Goal: Obtain resource: Download file/media

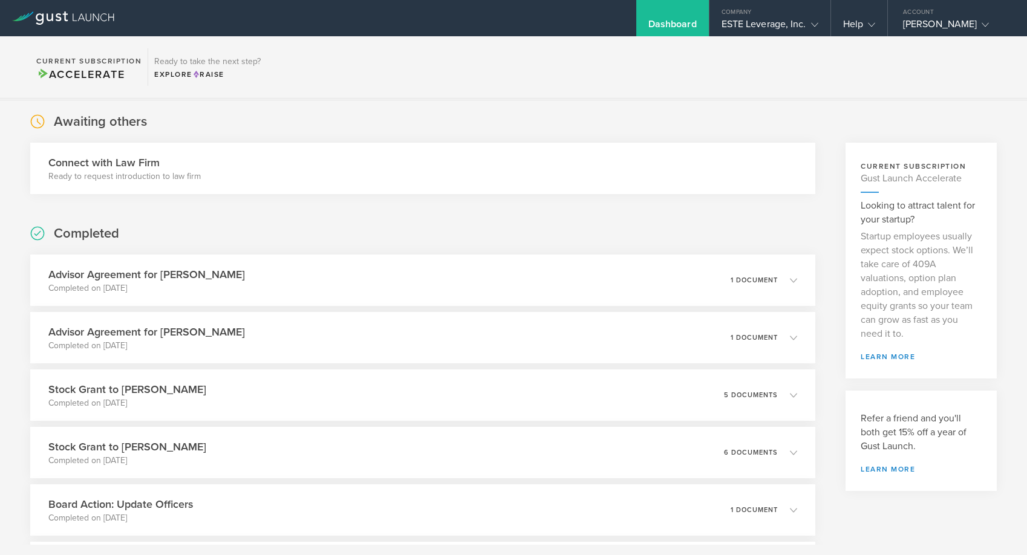
scroll to position [55, 0]
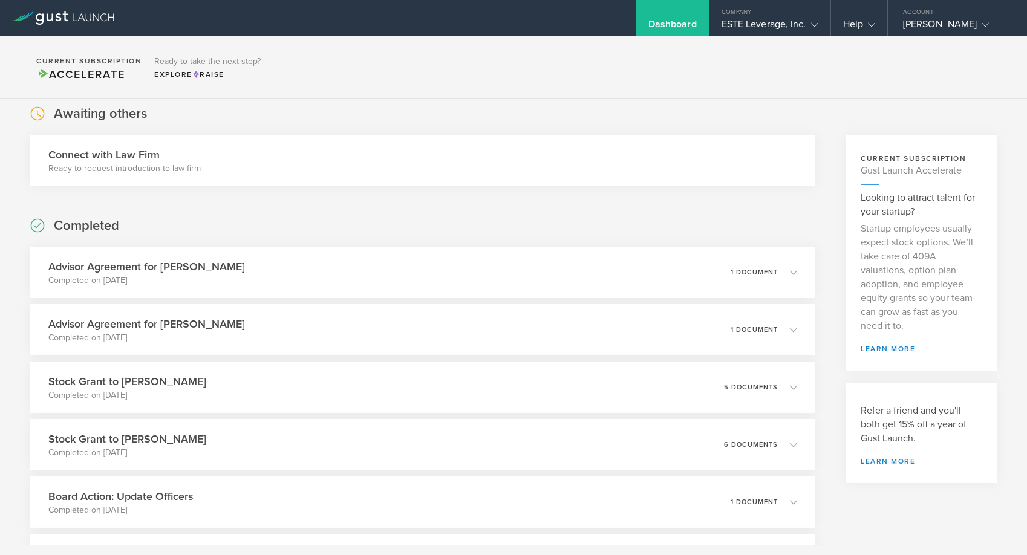
click at [698, 30] on div "Dashboard" at bounding box center [672, 18] width 73 height 36
click at [821, 25] on div "ESTE Leverage, Inc." at bounding box center [769, 27] width 121 height 18
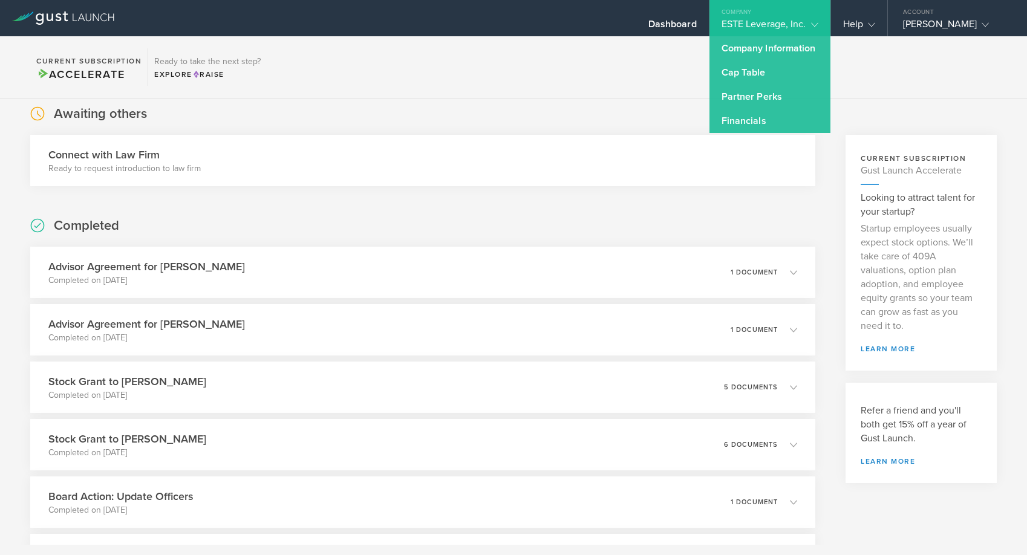
click at [821, 25] on div "ESTE Leverage, Inc." at bounding box center [769, 27] width 121 height 18
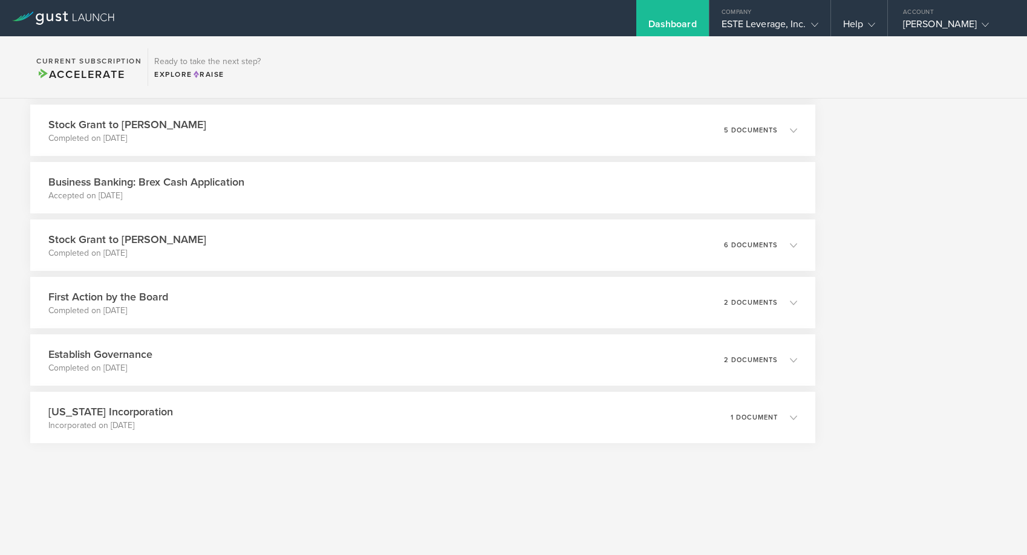
scroll to position [3415, 0]
click at [615, 247] on div "Stock Grant to [PERSON_NAME] Completed on [DATE] 6 documents" at bounding box center [422, 244] width 801 height 53
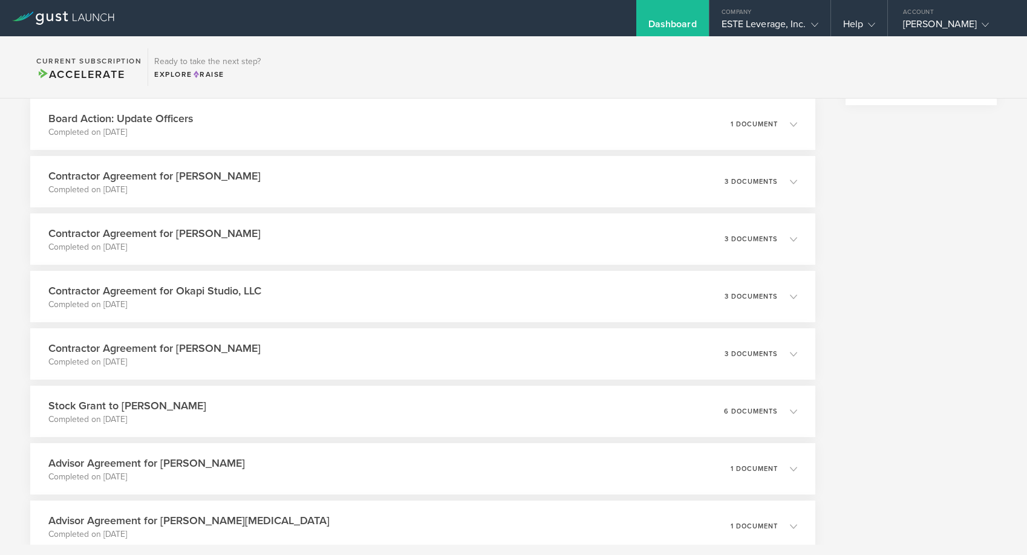
scroll to position [0, 0]
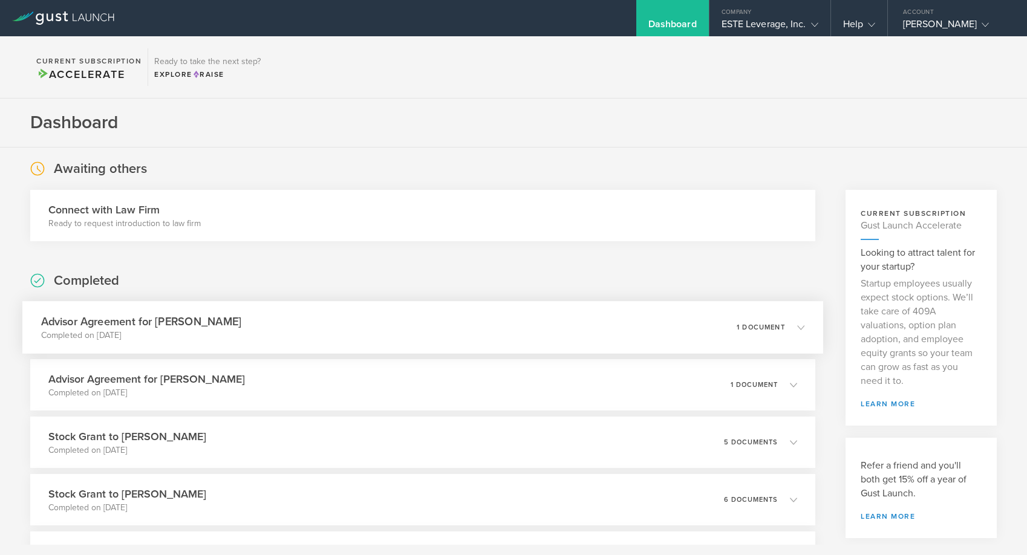
click at [445, 341] on div "Advisor Agreement for [PERSON_NAME] Completed on [DATE] 1 document" at bounding box center [422, 327] width 801 height 53
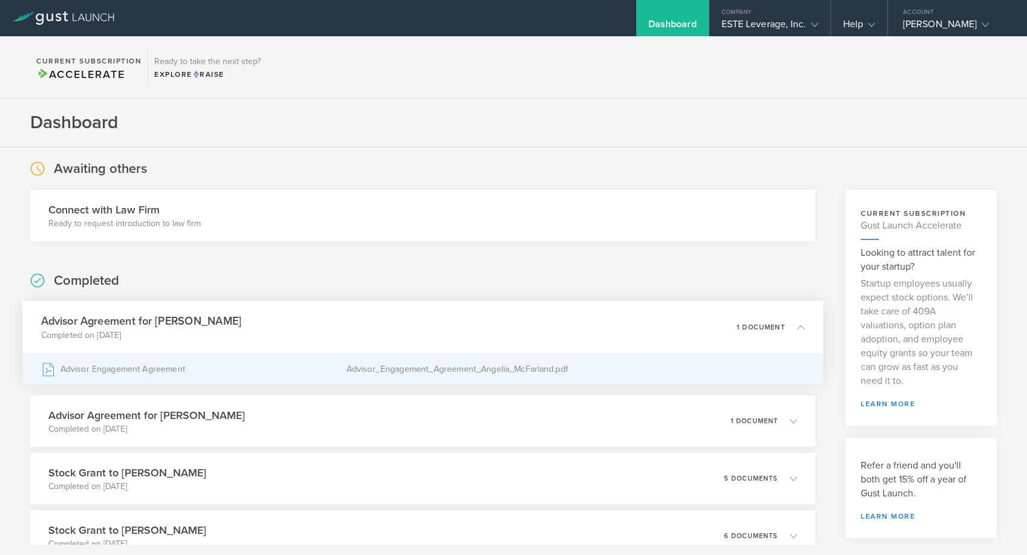
click at [461, 374] on div "Advisor_Engagement_Agreement_Angelia_McFarland.pdf" at bounding box center [575, 369] width 458 height 30
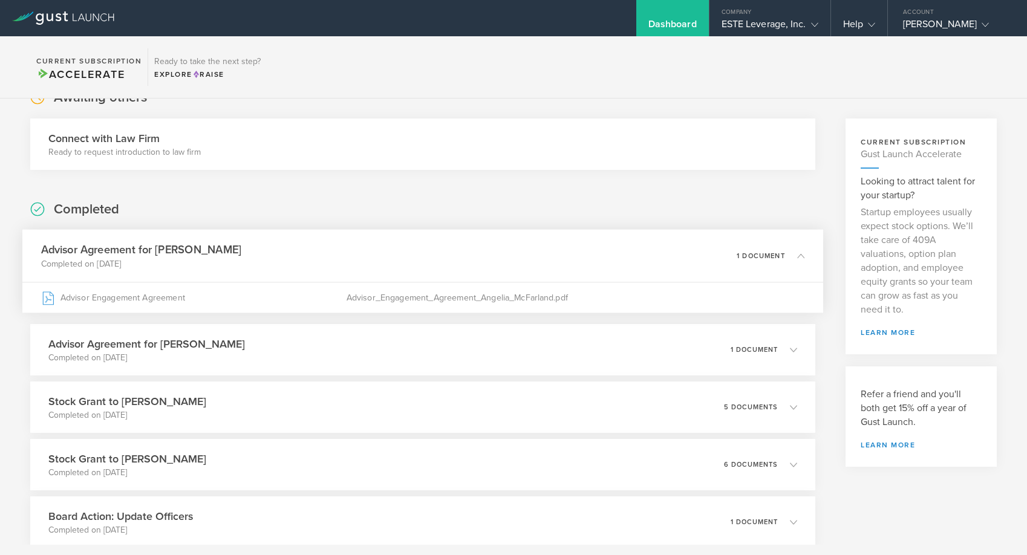
scroll to position [73, 0]
click at [313, 355] on div "Advisor Agreement for [PERSON_NAME] Completed on [DATE] 1 document" at bounding box center [422, 348] width 801 height 53
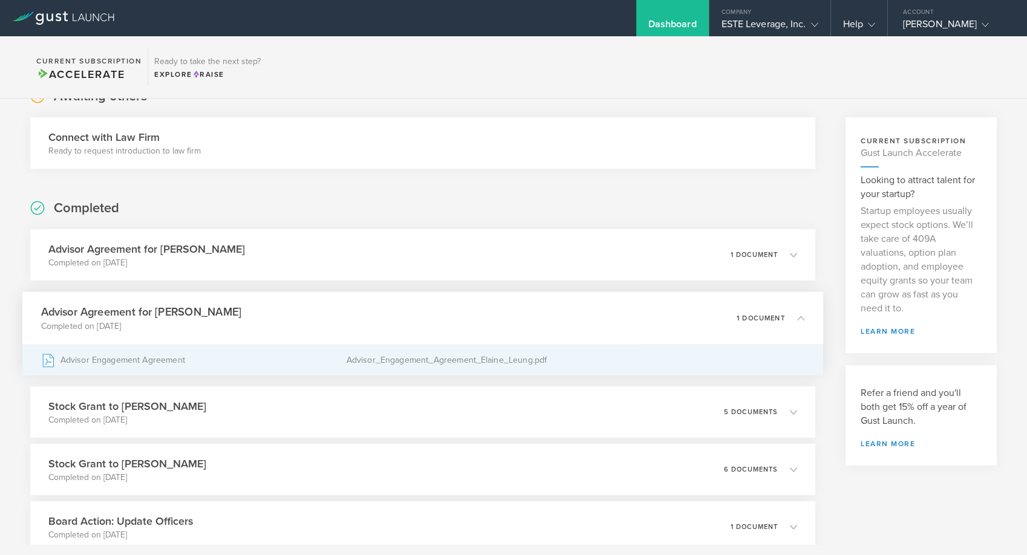
click at [290, 362] on div "Advisor Engagement Agreement" at bounding box center [193, 360] width 305 height 30
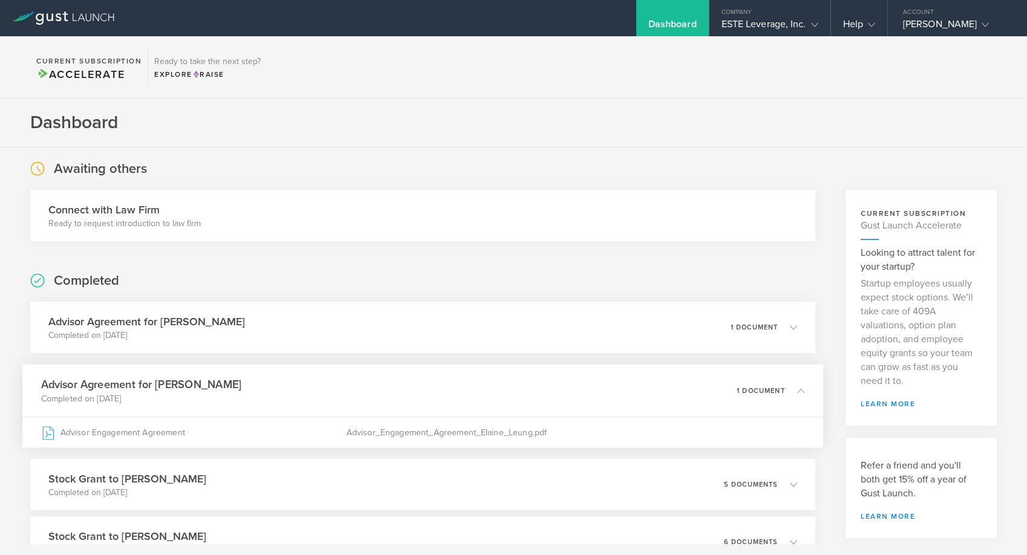
scroll to position [33, 0]
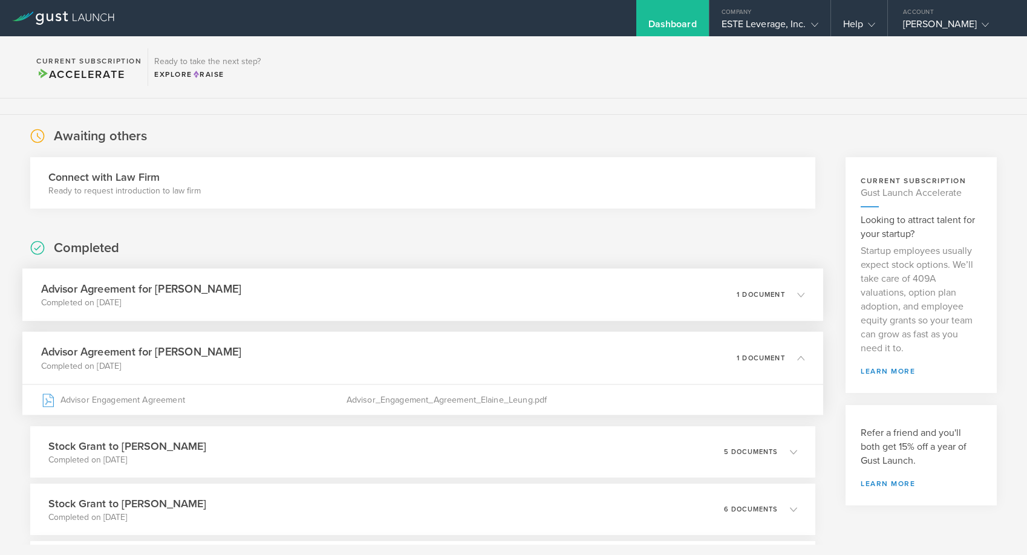
click at [304, 312] on div "Advisor Agreement for [PERSON_NAME] Completed on [DATE] 1 document" at bounding box center [422, 294] width 801 height 53
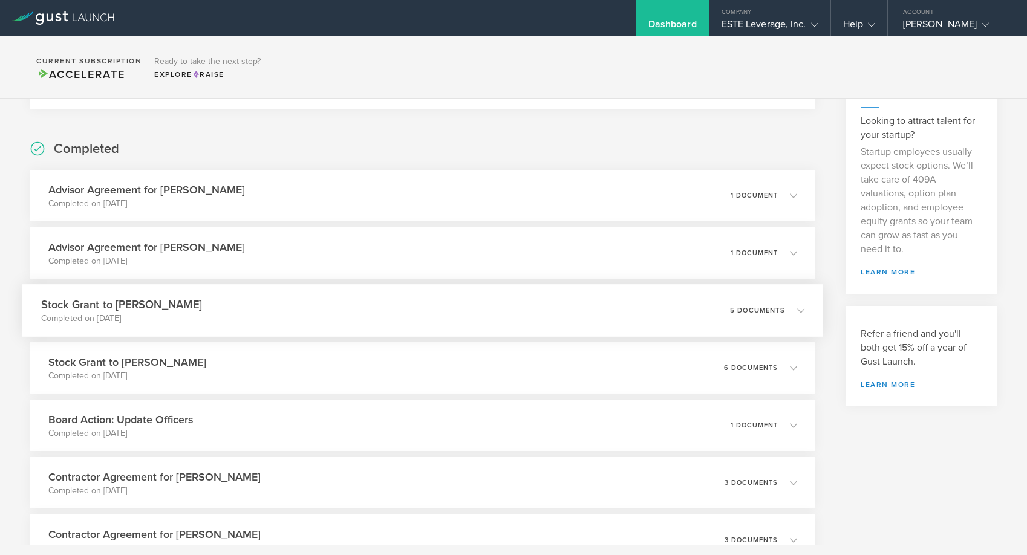
scroll to position [127, 0]
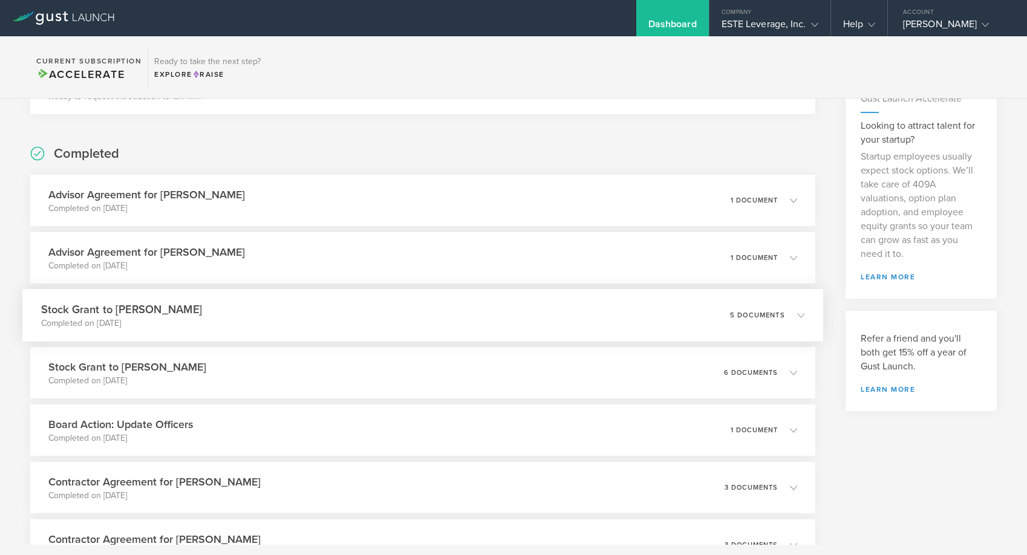
click at [414, 308] on div "Stock Grant to [PERSON_NAME] Completed on [DATE] 5 documents" at bounding box center [422, 315] width 801 height 53
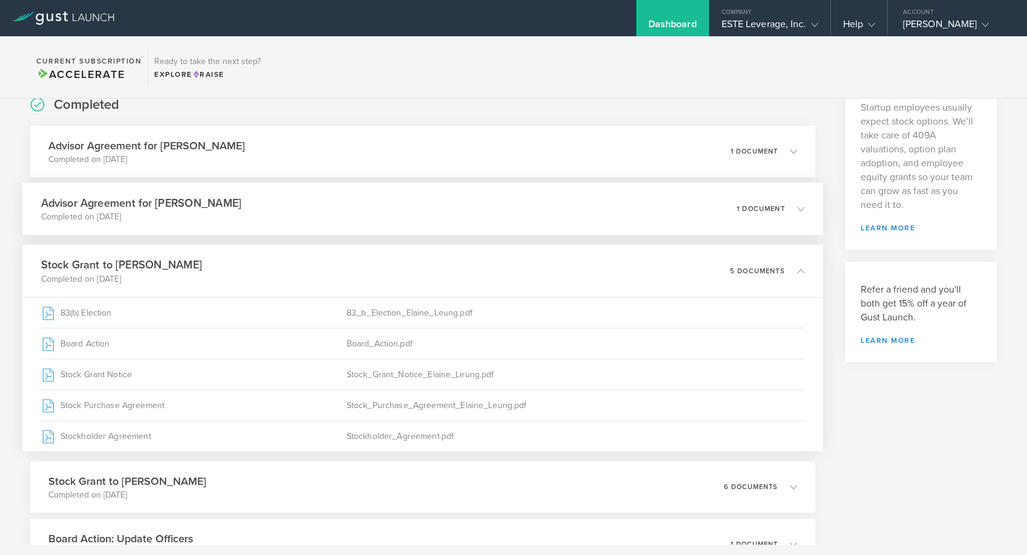
scroll to position [177, 0]
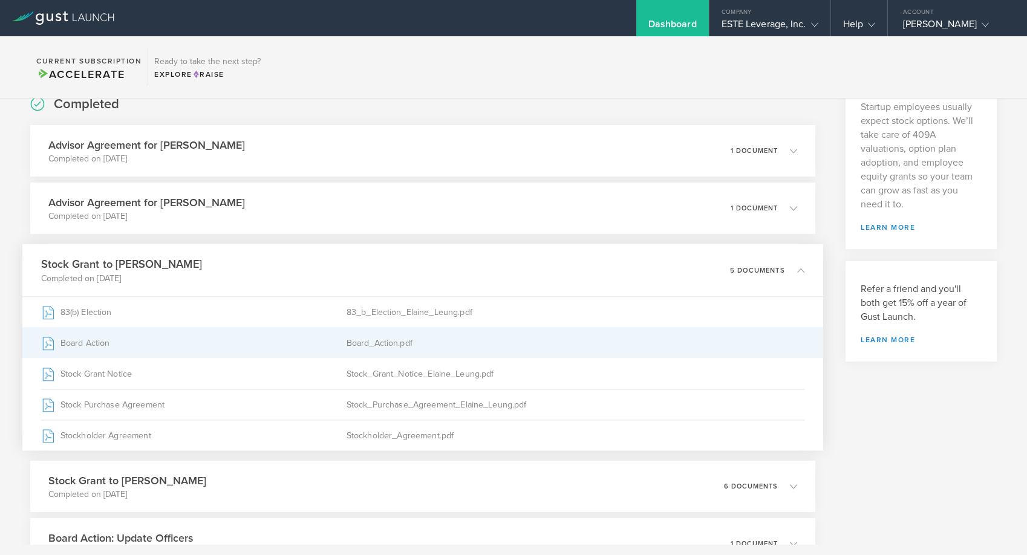
click at [140, 339] on div "Board Action" at bounding box center [193, 343] width 305 height 30
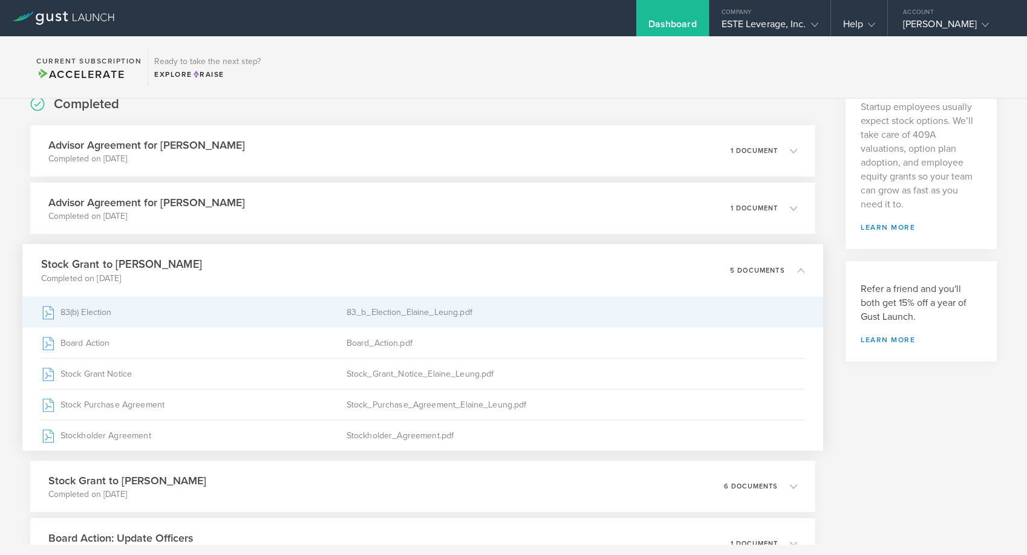
click at [304, 316] on div "83(b) Election" at bounding box center [193, 312] width 305 height 30
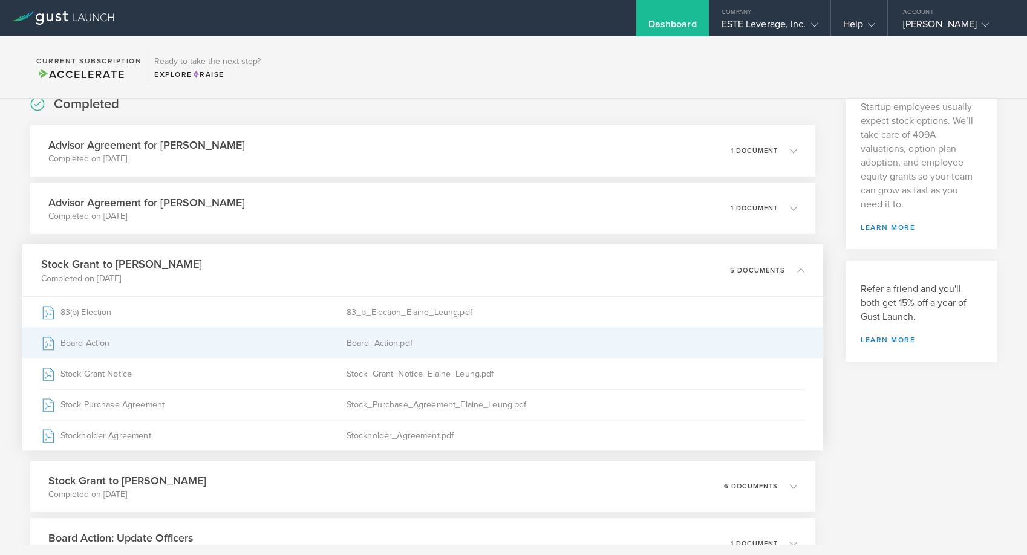
click at [99, 343] on div "Board Action" at bounding box center [193, 343] width 305 height 30
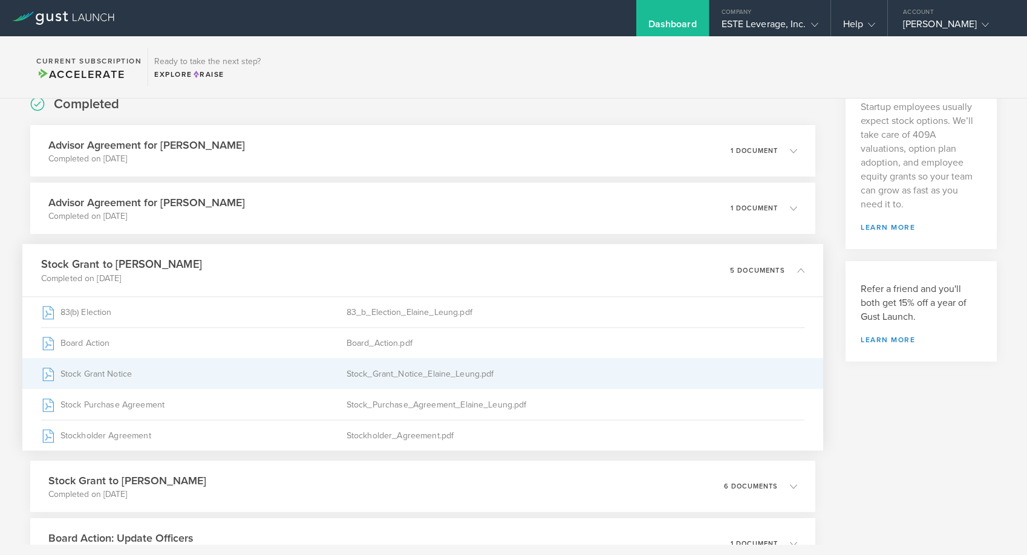
click at [393, 373] on div "Stock_Grant_Notice_Elaine_Leung.pdf" at bounding box center [575, 374] width 458 height 30
click at [415, 362] on div "Stock_Grant_Notice_Elaine_Leung.pdf" at bounding box center [575, 374] width 458 height 30
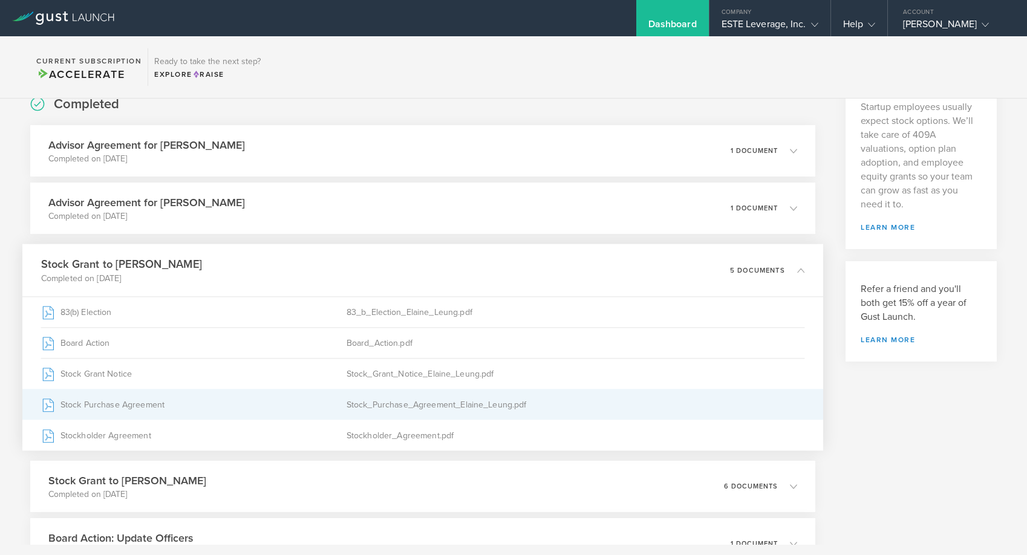
click at [375, 409] on div "Stock_Purchase_Agreement_Elaine_Leung.pdf" at bounding box center [575, 404] width 458 height 30
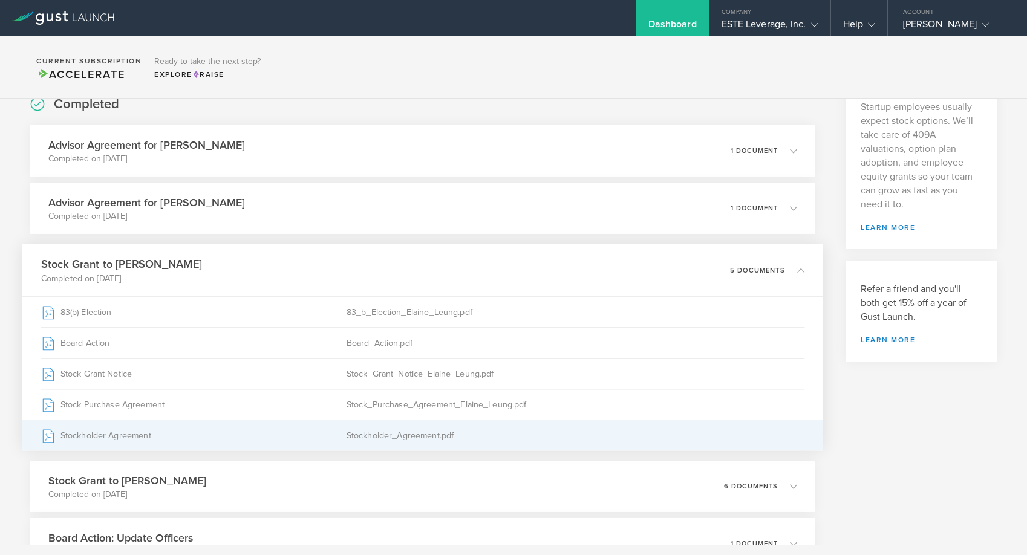
click at [345, 427] on div "Stockholder Agreement" at bounding box center [193, 435] width 305 height 30
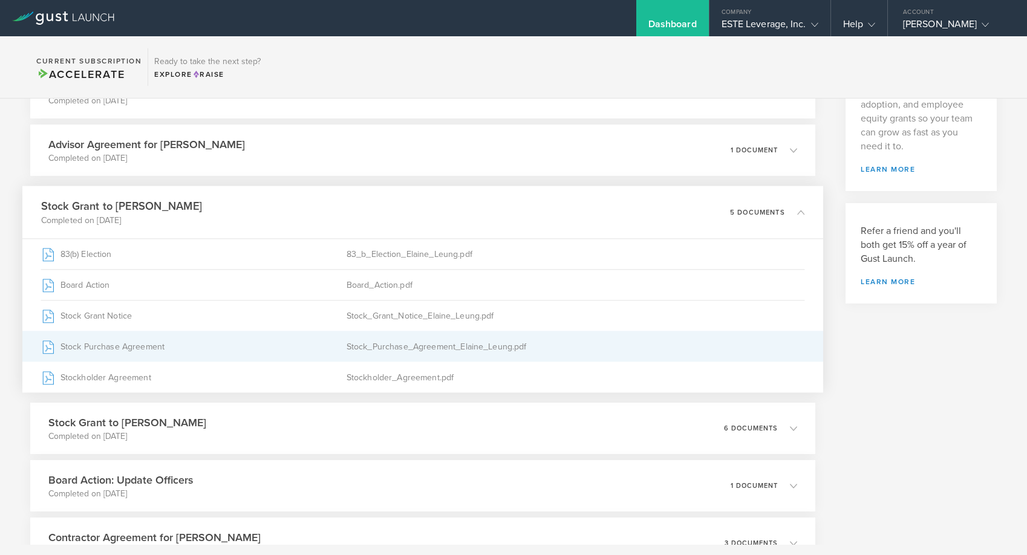
scroll to position [237, 0]
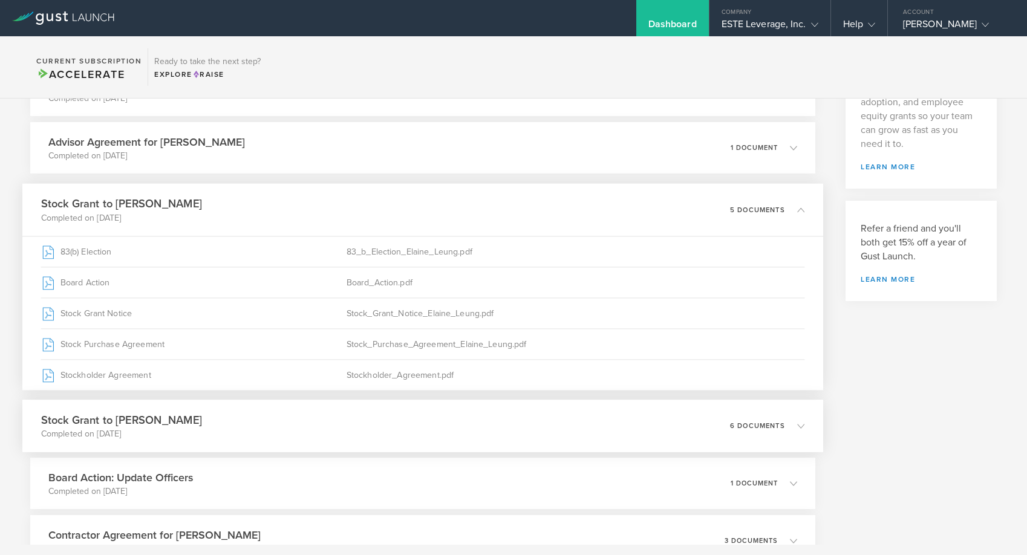
click at [297, 418] on div "Stock Grant to [PERSON_NAME] Completed on [DATE] 6 documents" at bounding box center [422, 426] width 801 height 53
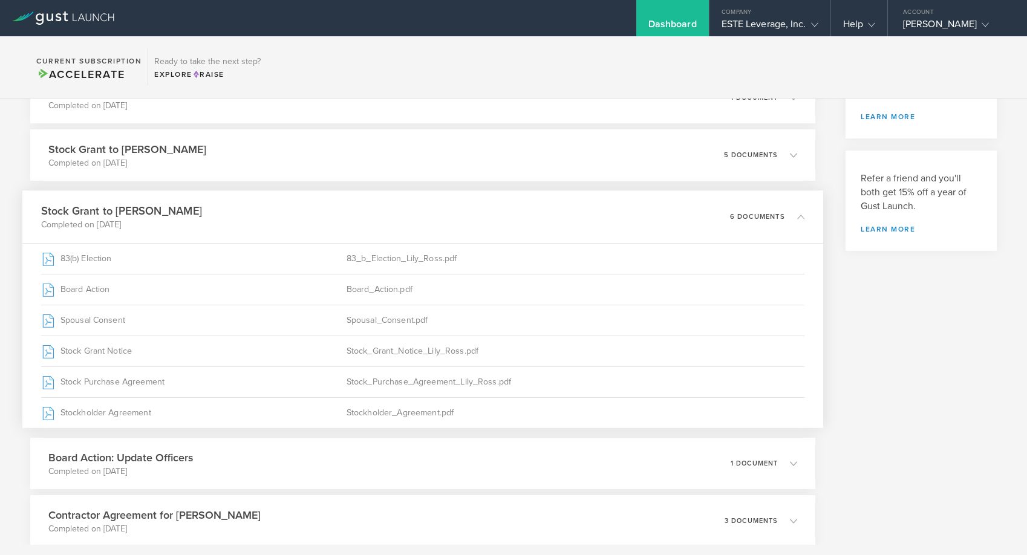
scroll to position [289, 0]
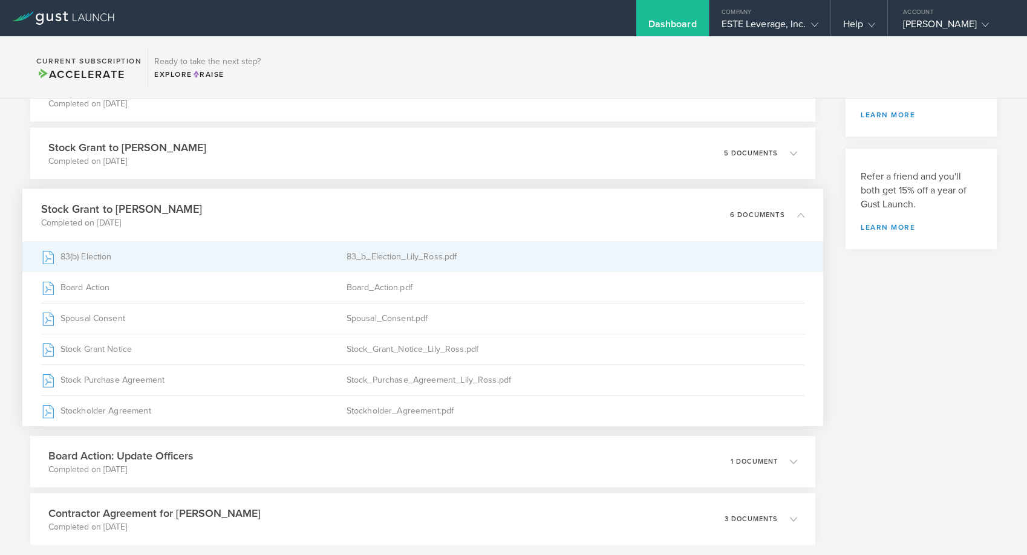
click at [272, 269] on div "83(b) Election" at bounding box center [193, 257] width 305 height 30
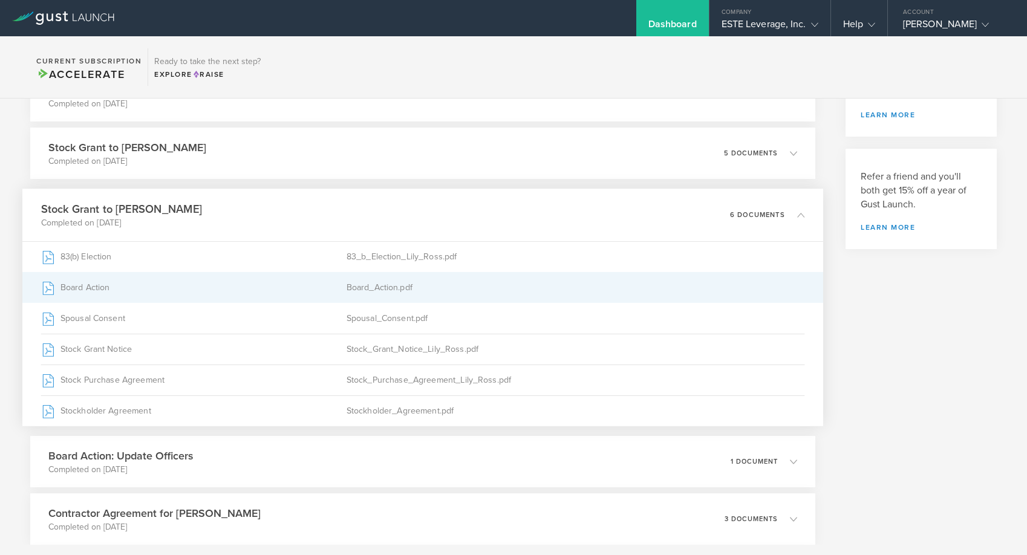
click at [316, 288] on div "Board Action" at bounding box center [193, 288] width 305 height 30
click at [296, 286] on div "Board Action" at bounding box center [193, 288] width 305 height 30
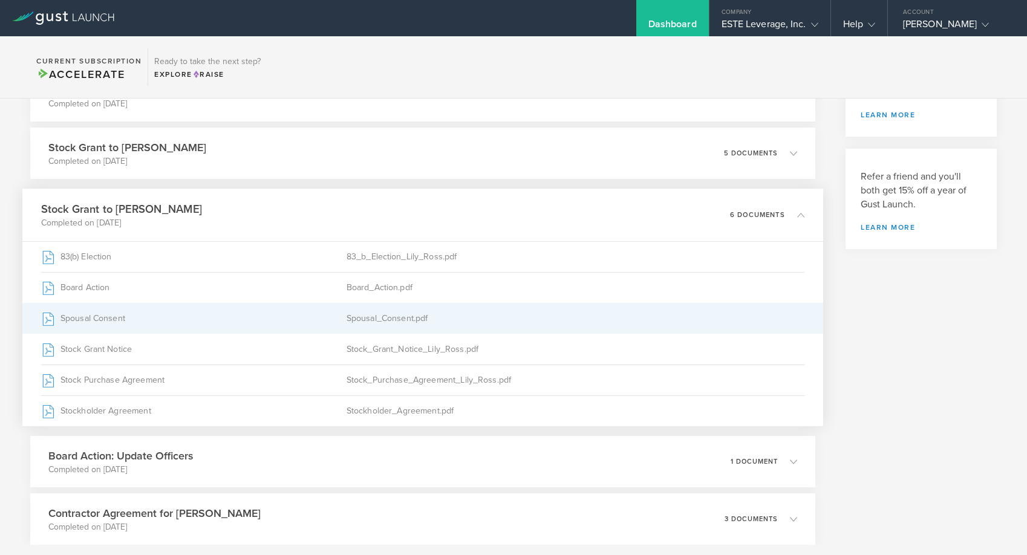
click at [360, 316] on div "Spousal_Consent.pdf" at bounding box center [575, 319] width 458 height 30
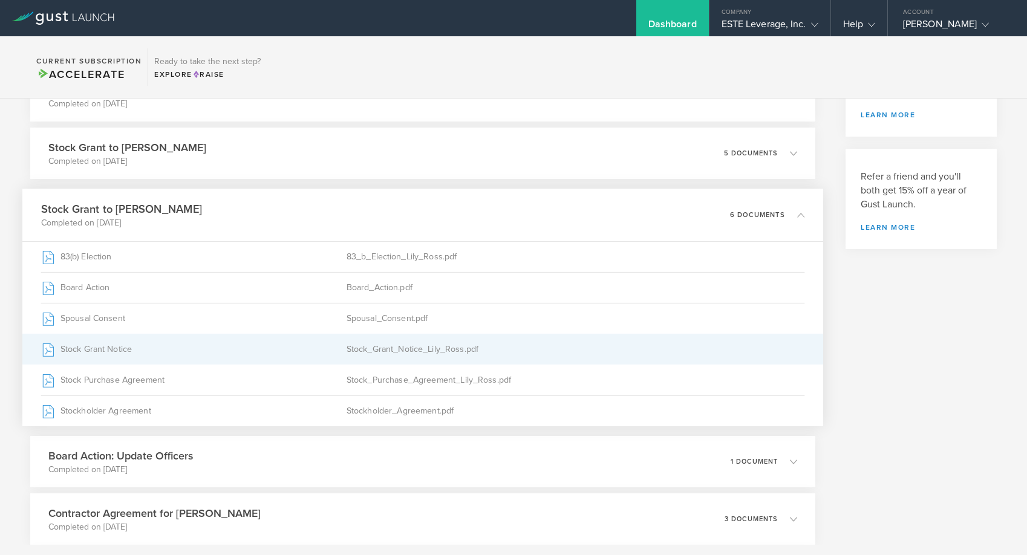
click at [504, 354] on div "Stock_Grant_Notice_Lily_Ross.pdf" at bounding box center [575, 349] width 458 height 30
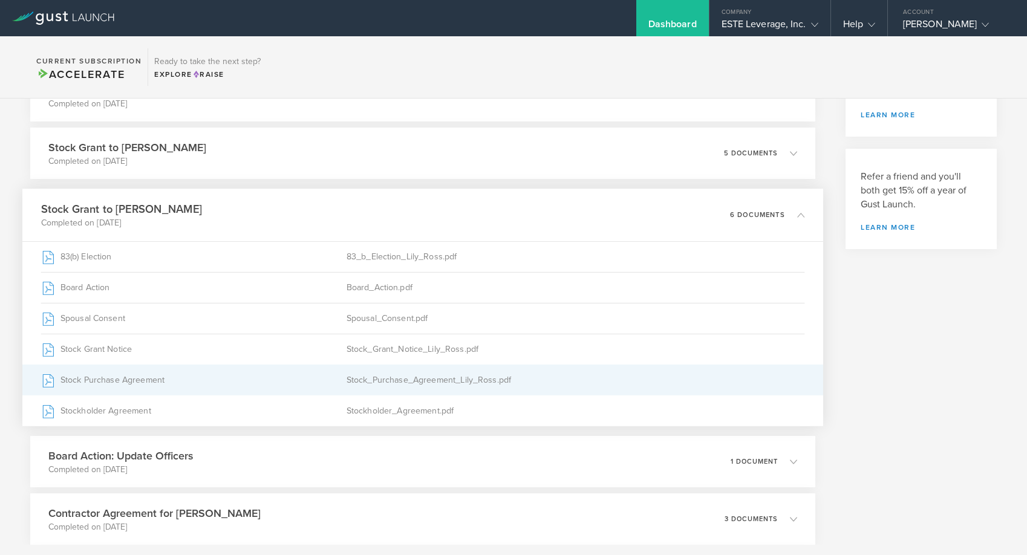
click at [529, 379] on div "Stock_Purchase_Agreement_Lily_Ross.pdf" at bounding box center [575, 380] width 458 height 30
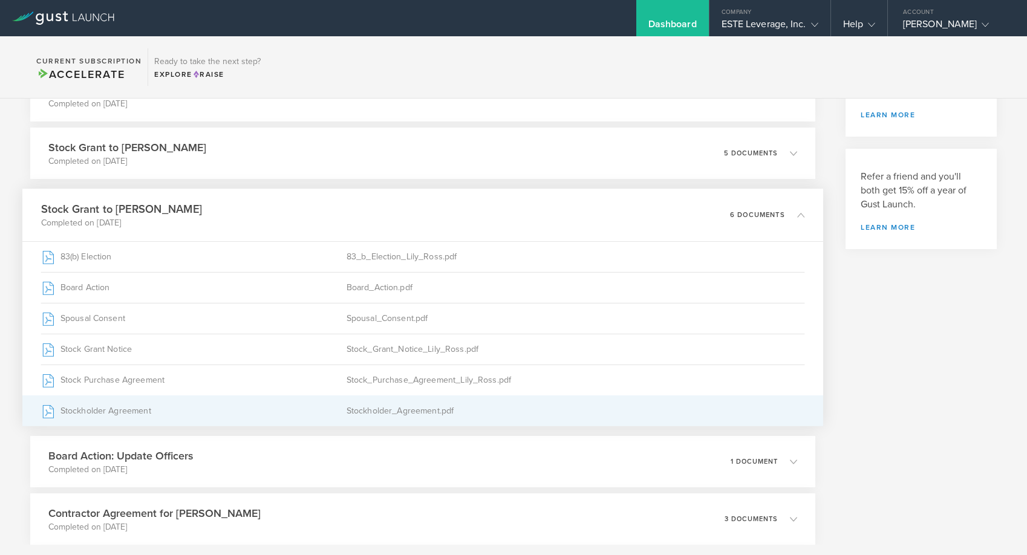
click at [383, 415] on div "Stockholder_Agreement.pdf" at bounding box center [575, 411] width 458 height 30
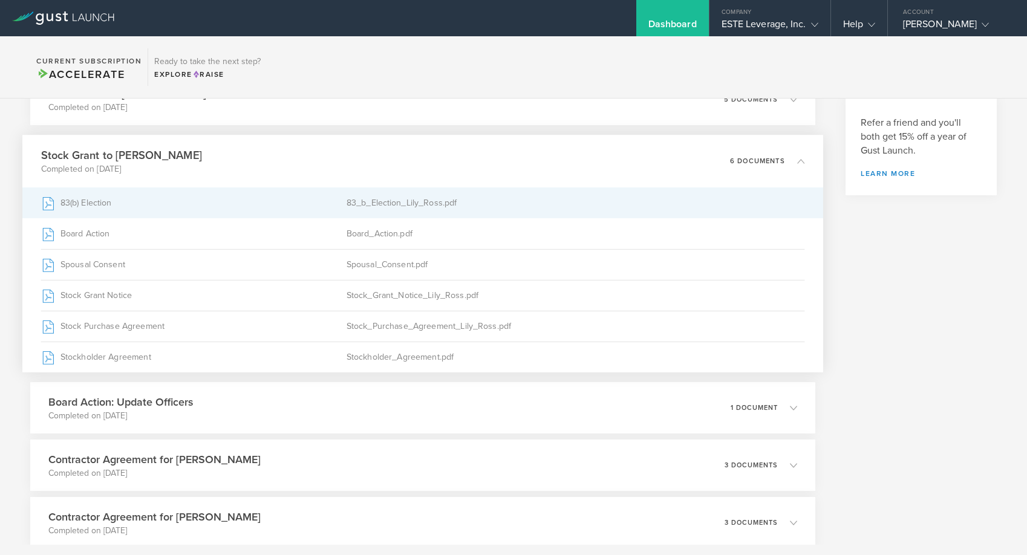
scroll to position [345, 0]
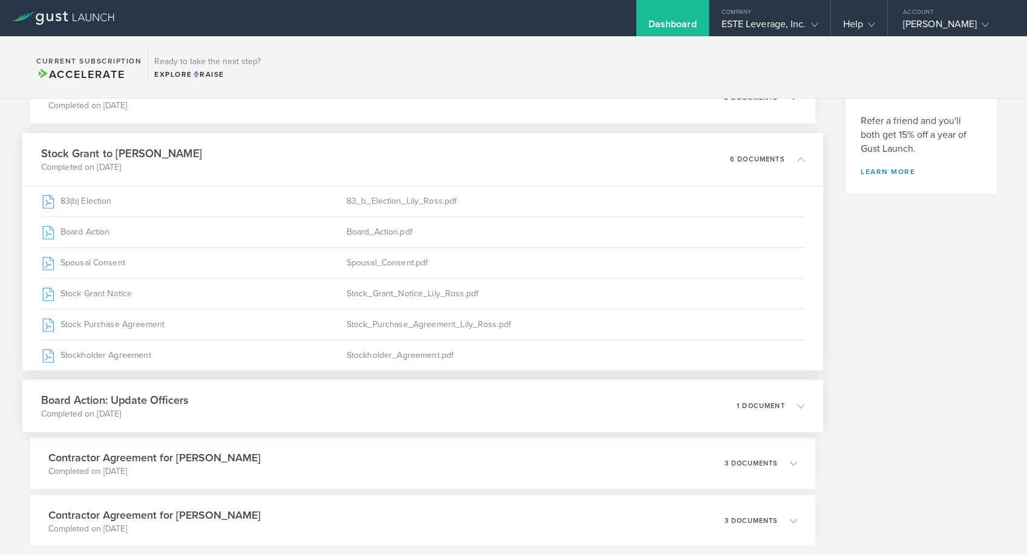
click at [455, 383] on div "Board Action: Update Officers Completed on [DATE] 1 document" at bounding box center [422, 406] width 801 height 53
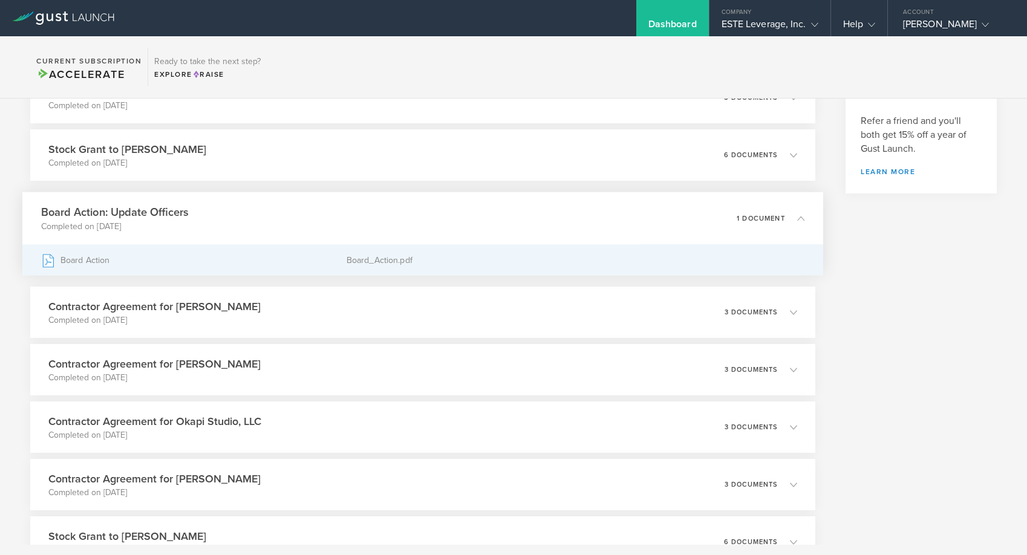
click at [484, 268] on div "Board_Action.pdf" at bounding box center [575, 260] width 458 height 30
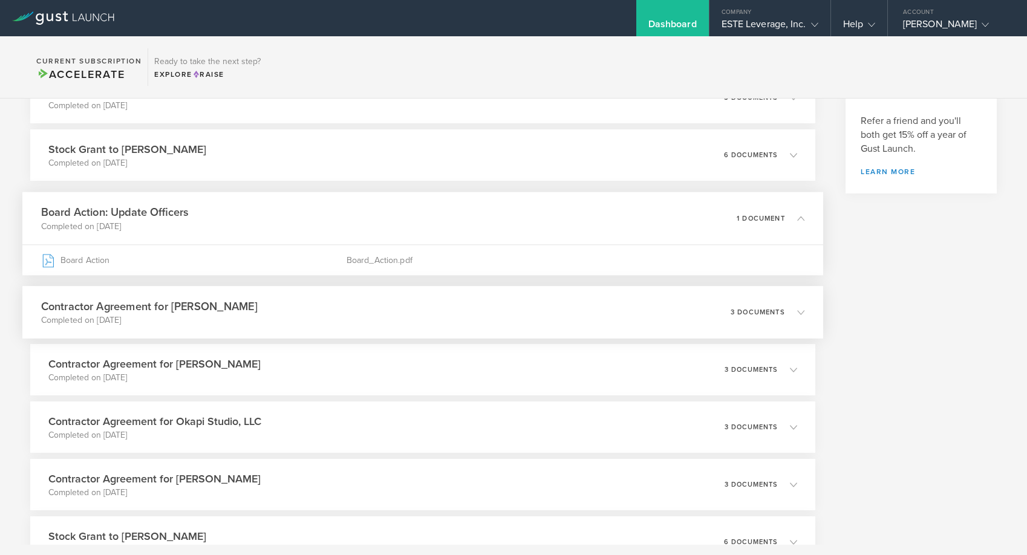
click at [363, 323] on div "Contractor Agreement for [PERSON_NAME] Completed on [DATE] 3 documents" at bounding box center [422, 312] width 801 height 53
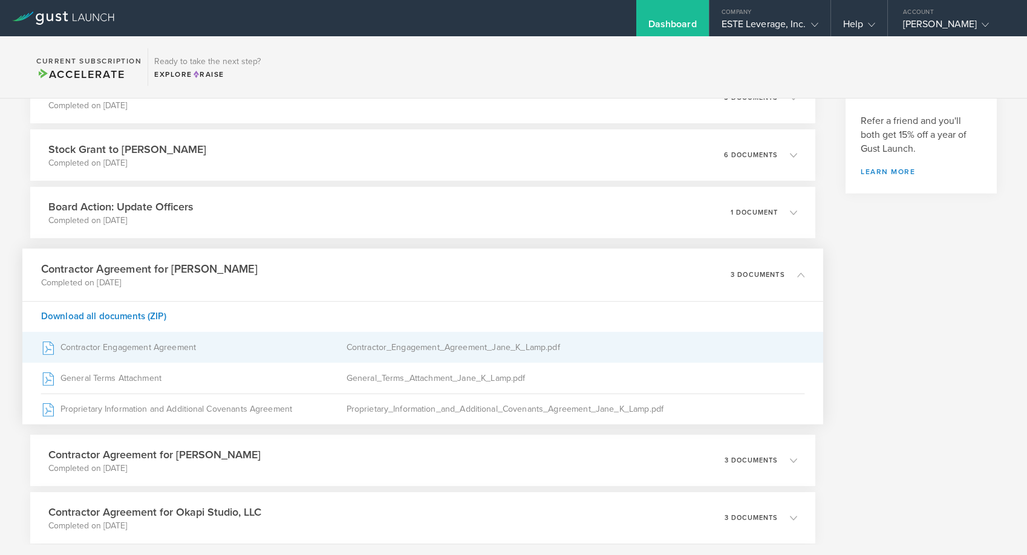
click at [473, 354] on div "Contractor_Engagement_Agreement_Jane_K_Lamp.pdf" at bounding box center [575, 348] width 458 height 30
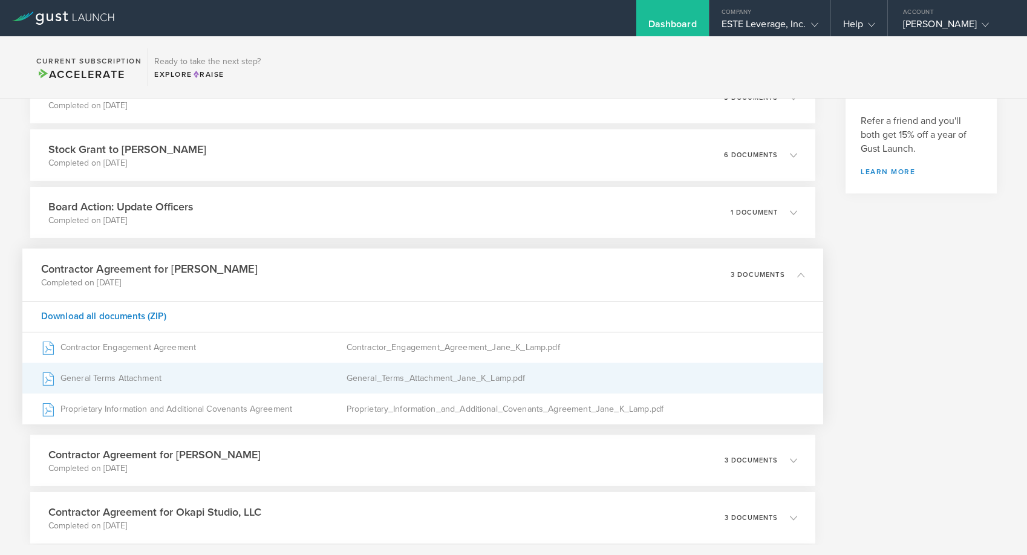
click at [397, 371] on div "General_Terms_Attachment_Jane_K_Lamp.pdf" at bounding box center [575, 378] width 458 height 30
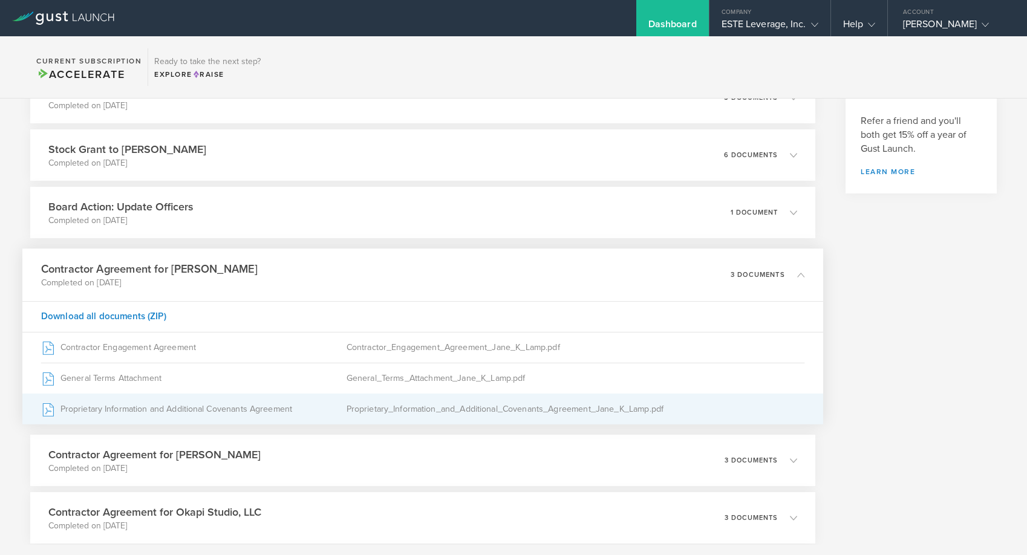
click at [558, 412] on div "Proprietary_Information_and_Additional_Covenants_Agreement_Jane_K_Lamp.pdf" at bounding box center [575, 409] width 458 height 30
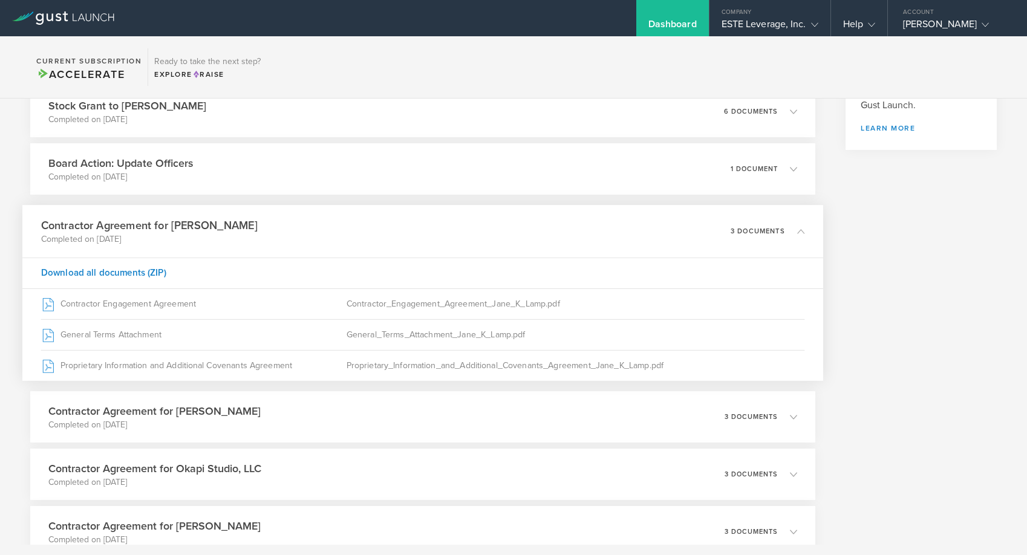
scroll to position [392, 0]
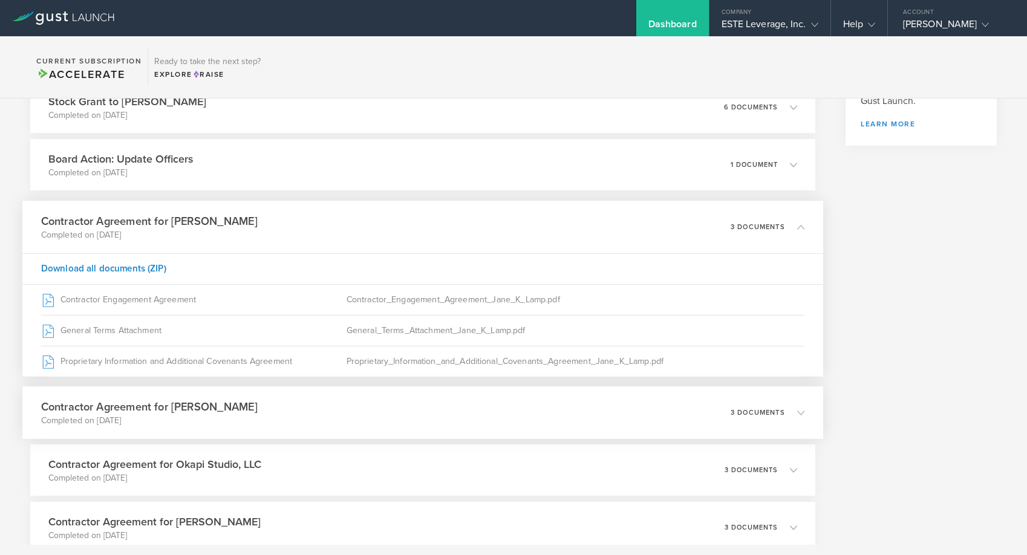
click at [789, 420] on div "3 documents" at bounding box center [767, 413] width 74 height 21
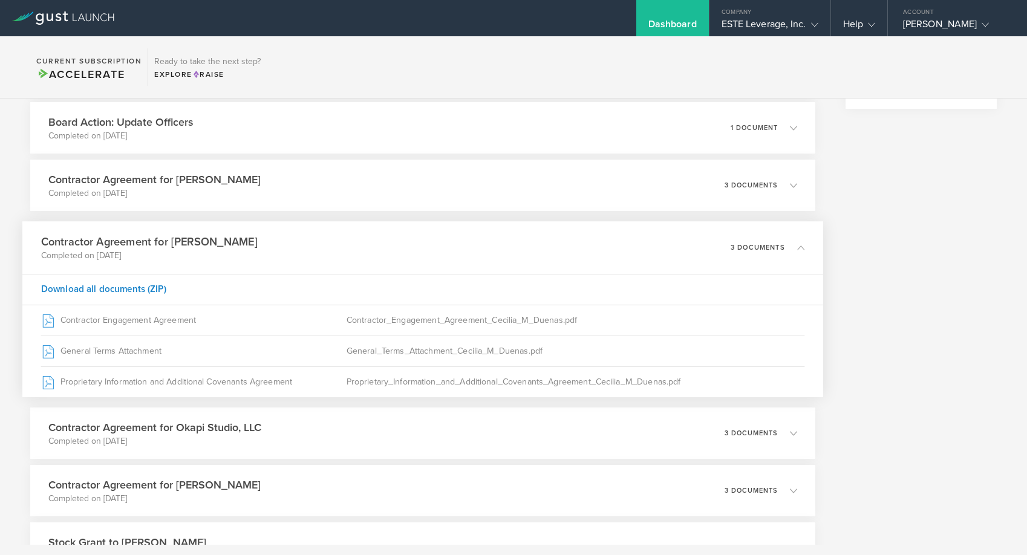
scroll to position [446, 0]
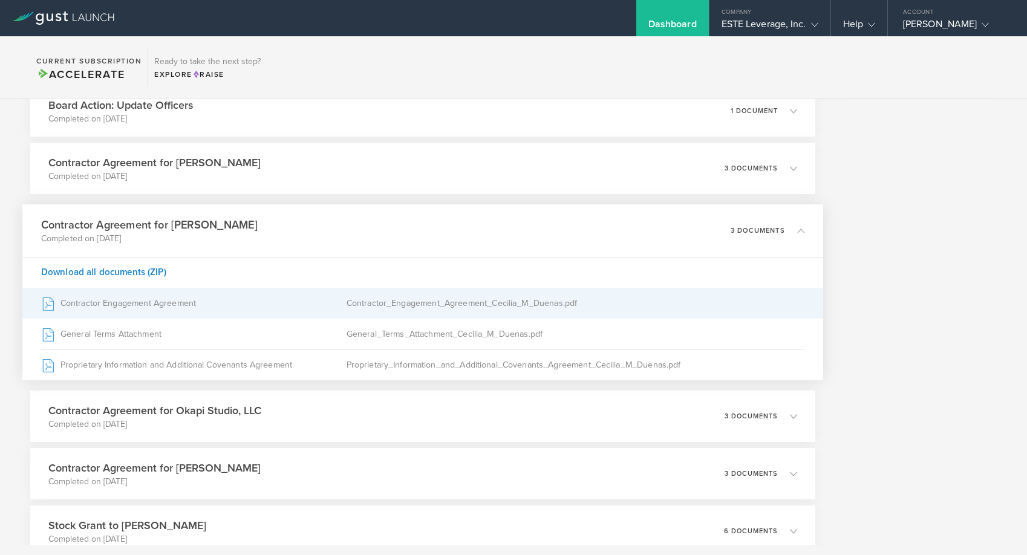
click at [302, 308] on div "Contractor Engagement Agreement" at bounding box center [193, 303] width 305 height 30
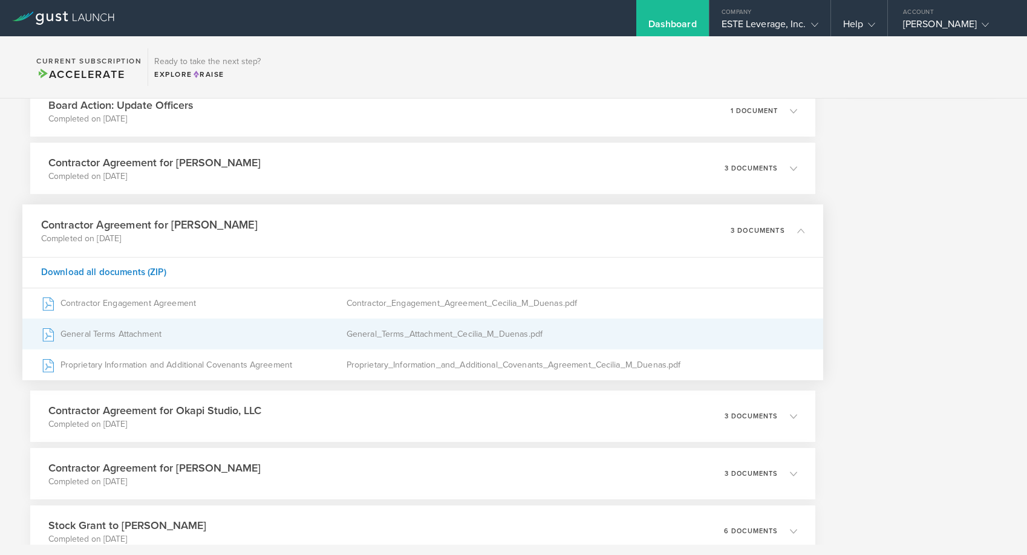
click at [486, 332] on div "General_Terms_Attachment_Cecilia_M_Duenas.pdf" at bounding box center [575, 334] width 458 height 30
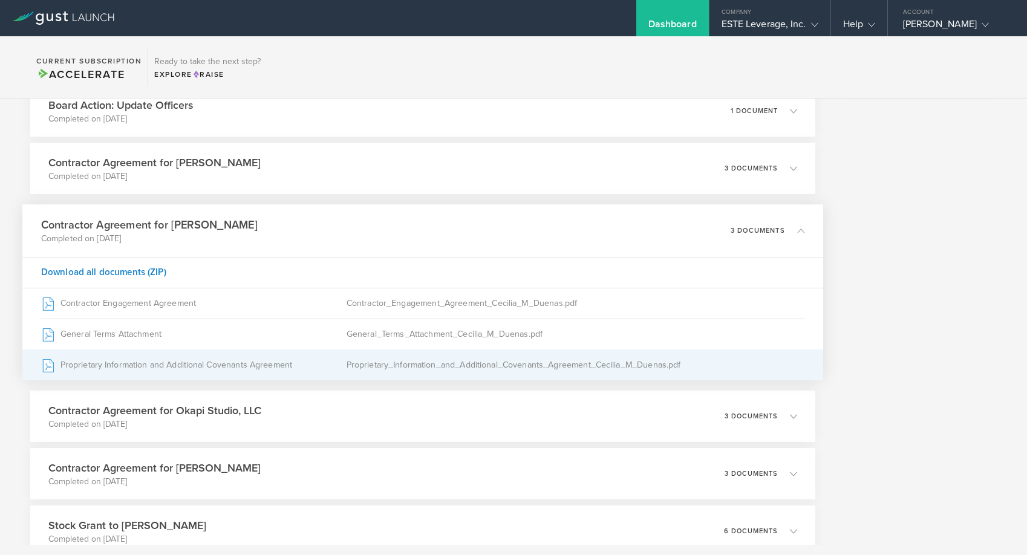
click at [403, 369] on div "Proprietary_Information_and_Additional_Covenants_Agreement_Cecilia_M_Duenas.pdf" at bounding box center [575, 365] width 458 height 30
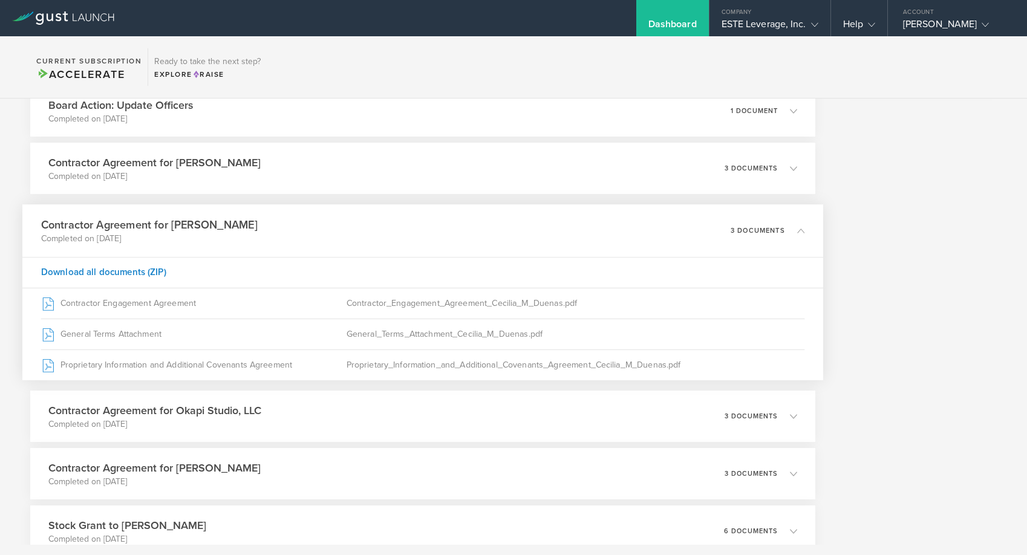
click at [799, 227] on icon at bounding box center [800, 230] width 7 height 7
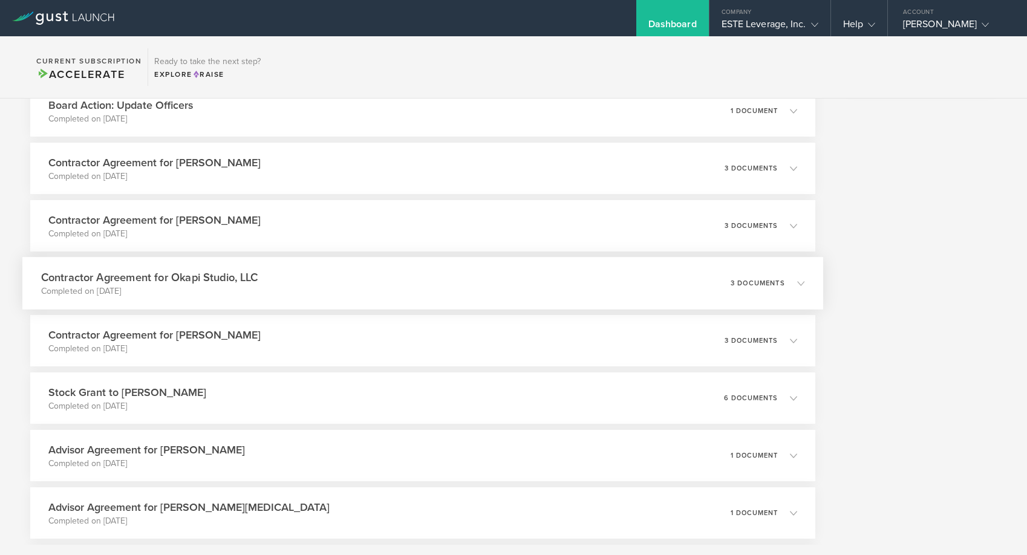
click at [647, 308] on div "Contractor Agreement for Okapi Studio, LLC Completed on [DATE] 3 documents" at bounding box center [422, 283] width 801 height 53
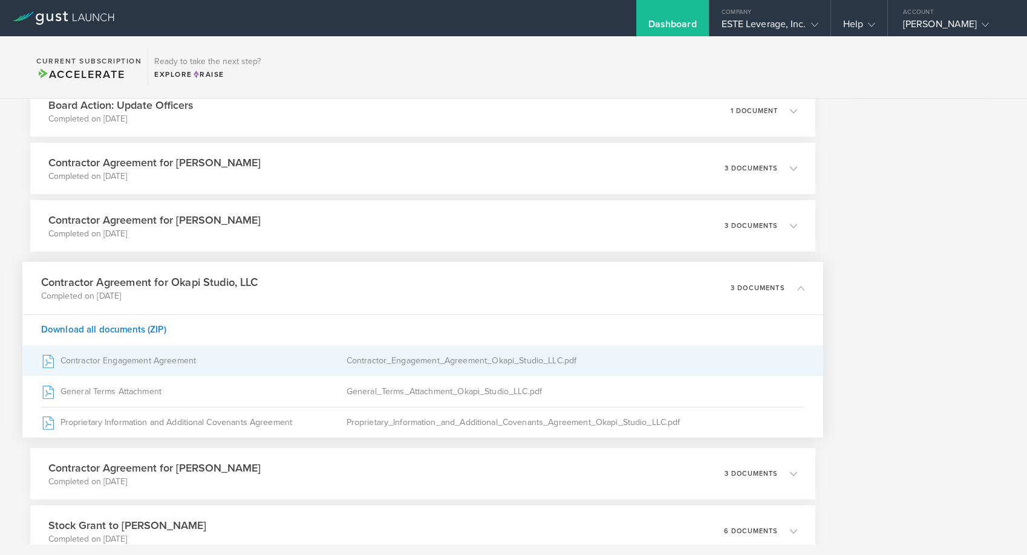
click at [394, 351] on div "Contractor_Engagement_Agreement_Okapi_Studio_LLC.pdf" at bounding box center [575, 361] width 458 height 30
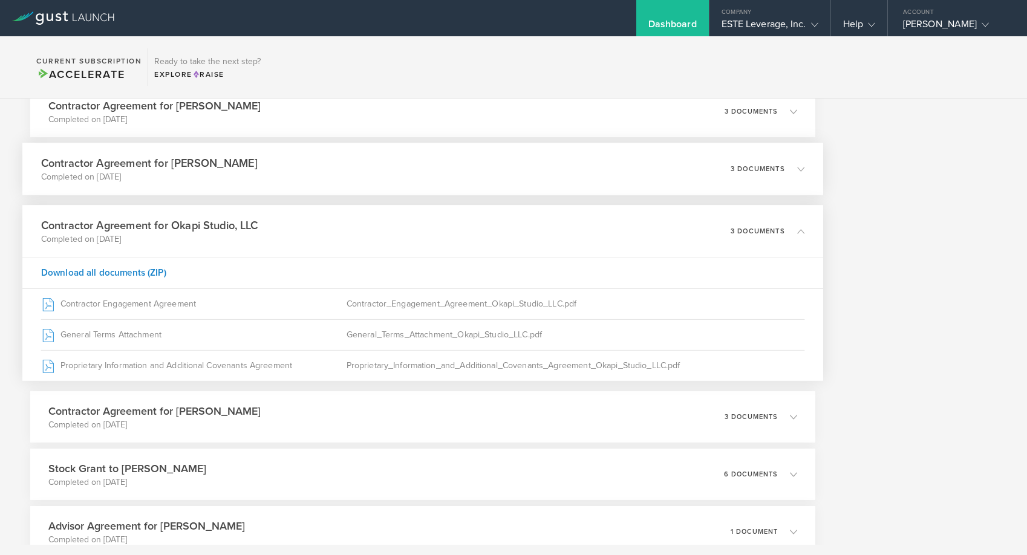
scroll to position [507, 0]
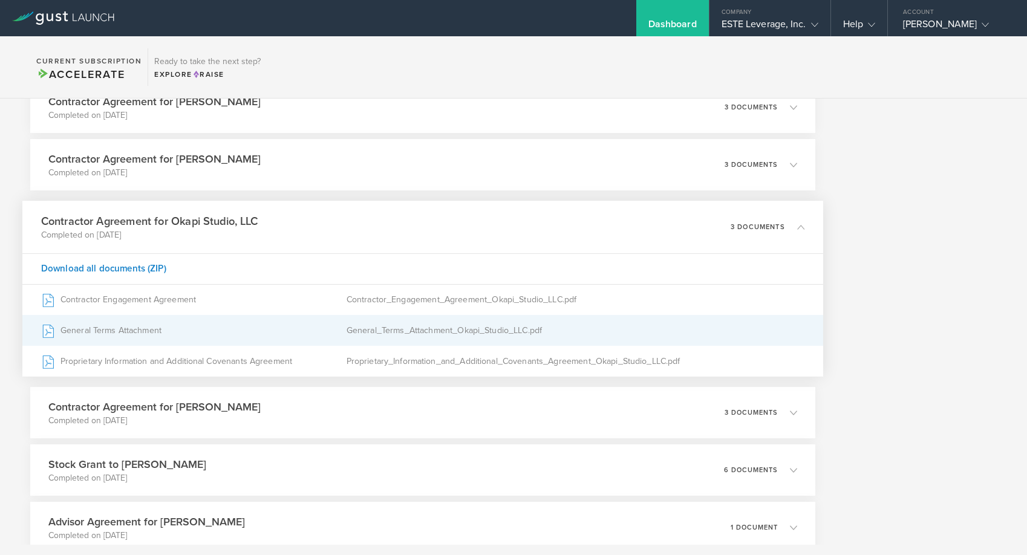
click at [473, 324] on div "General_Terms_Attachment_Okapi_Studio_LLC.pdf" at bounding box center [575, 331] width 458 height 30
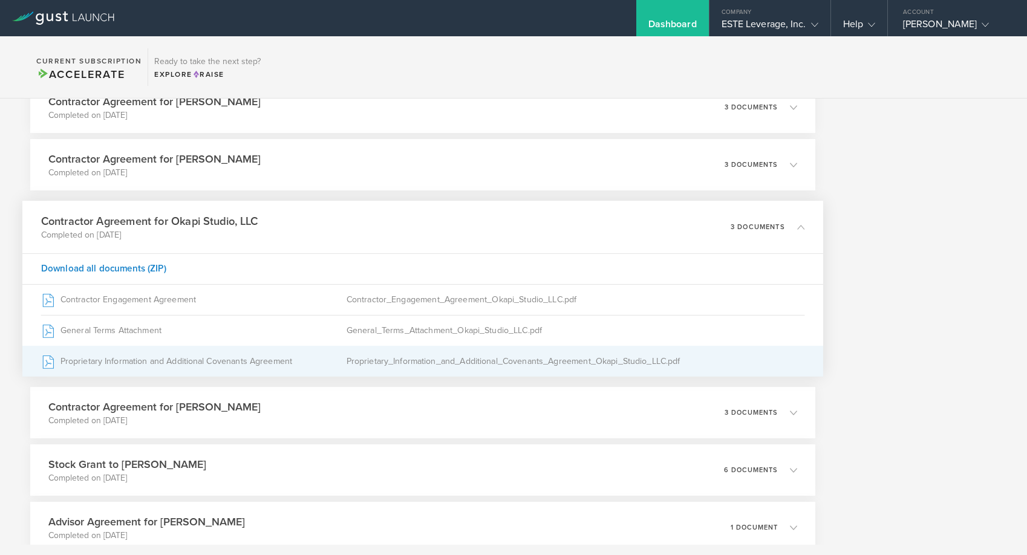
click at [405, 369] on div "Proprietary_Information_and_Additional_Covenants_Agreement_Okapi_Studio_LLC.pdf" at bounding box center [575, 361] width 458 height 30
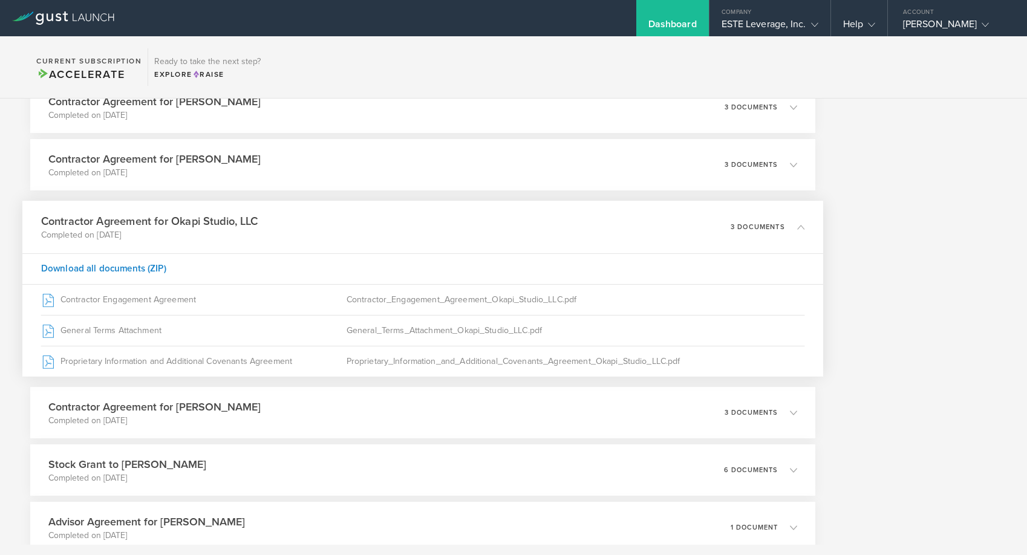
click at [797, 229] on icon at bounding box center [800, 226] width 7 height 7
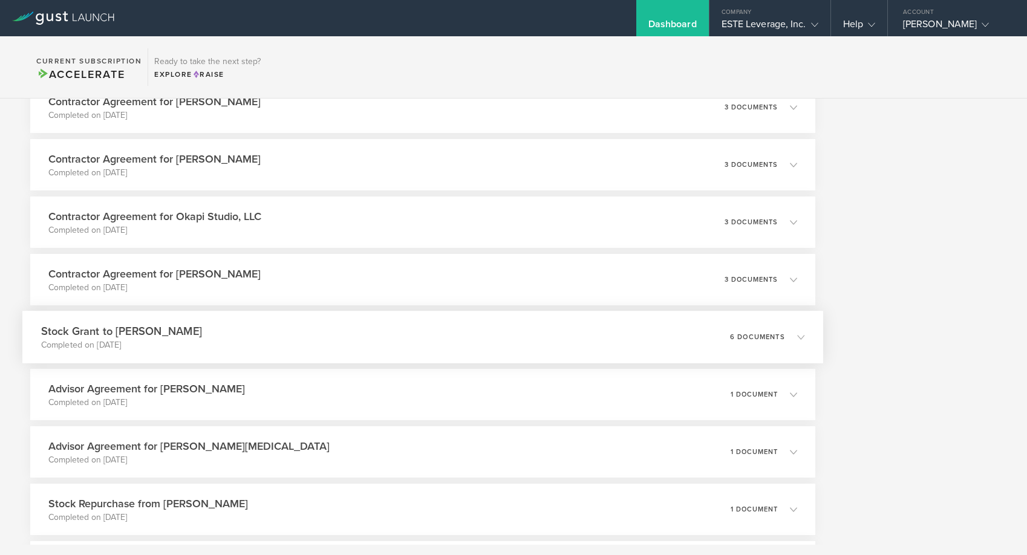
click at [711, 328] on div "Stock Grant to [PERSON_NAME] Completed on [DATE] 6 documents" at bounding box center [422, 337] width 801 height 53
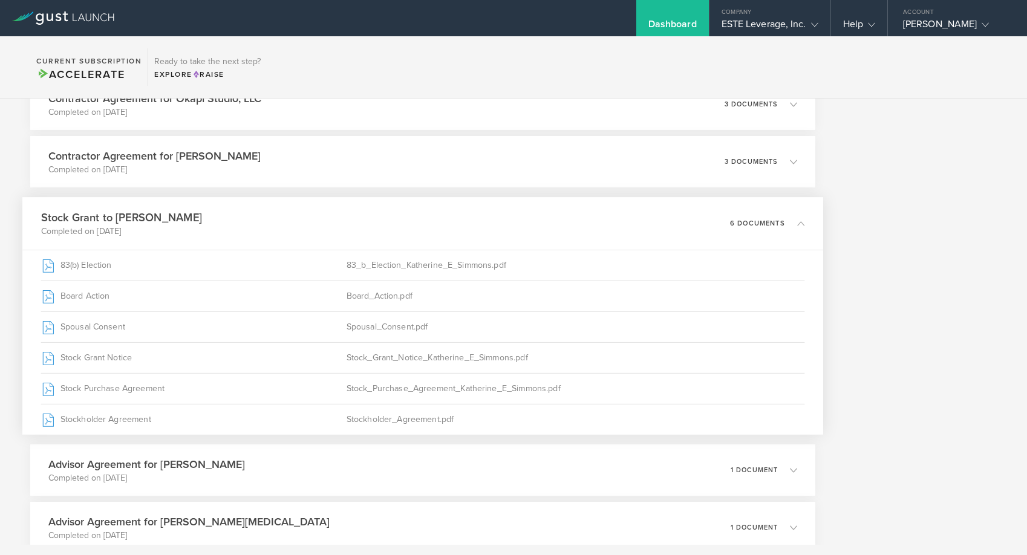
scroll to position [638, 0]
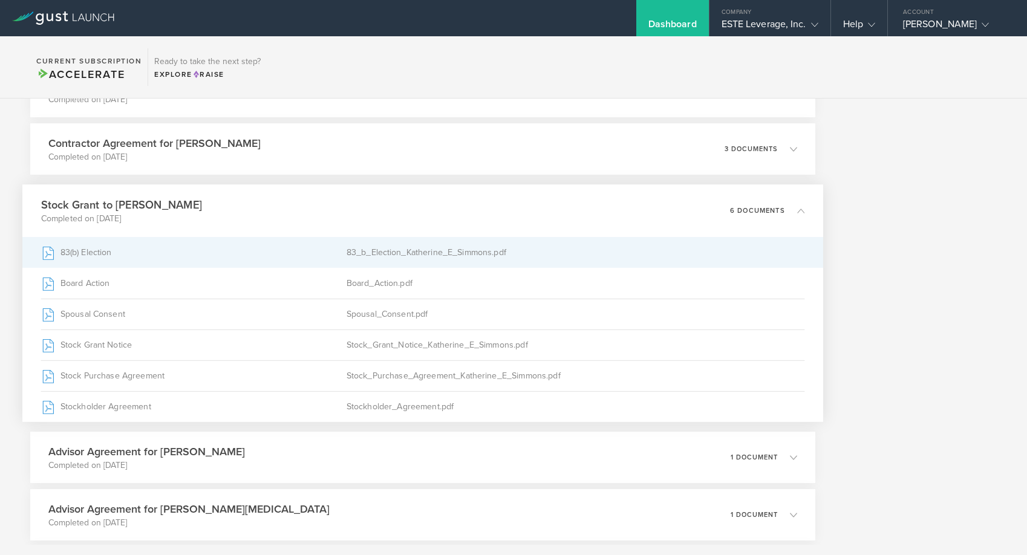
click at [88, 259] on div "83(b) Election" at bounding box center [193, 253] width 305 height 30
